Goal: Transaction & Acquisition: Purchase product/service

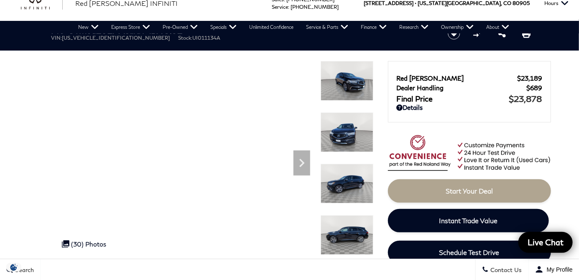
scroll to position [14, 0]
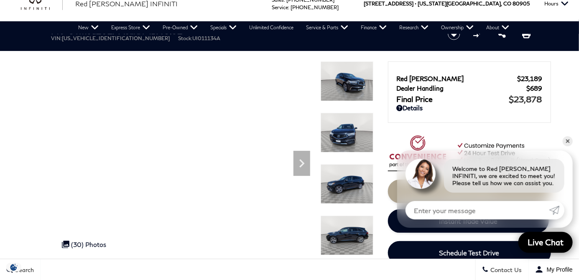
click at [350, 184] on img at bounding box center [346, 184] width 53 height 40
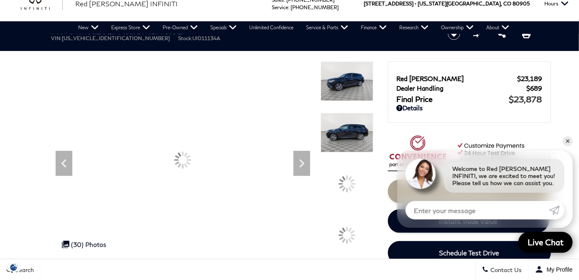
click at [349, 184] on div at bounding box center [347, 184] width 18 height 18
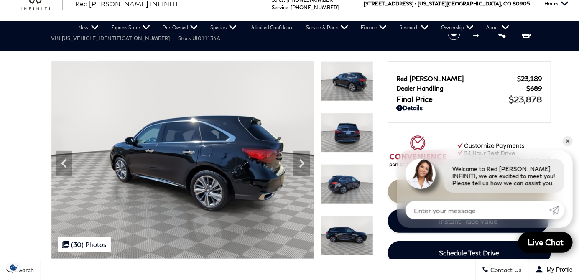
click at [349, 184] on img at bounding box center [346, 184] width 53 height 40
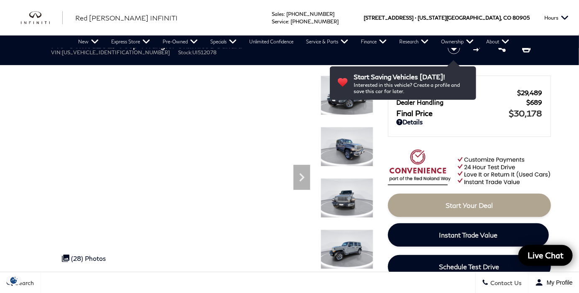
click at [304, 176] on icon "Next" at bounding box center [301, 177] width 17 height 17
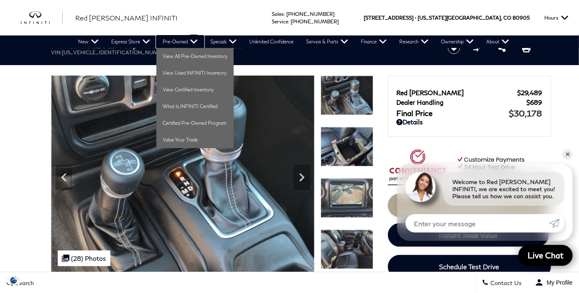
click at [185, 43] on link "Pre-Owned" at bounding box center [180, 42] width 48 height 13
